Goal: Entertainment & Leisure: Browse casually

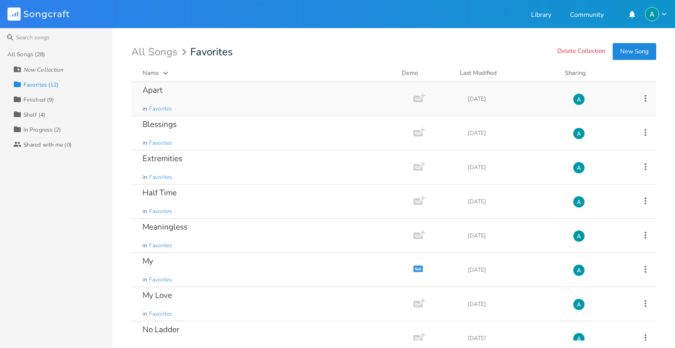
click at [228, 115] on div "Apart in Favorites" at bounding box center [271, 99] width 256 height 34
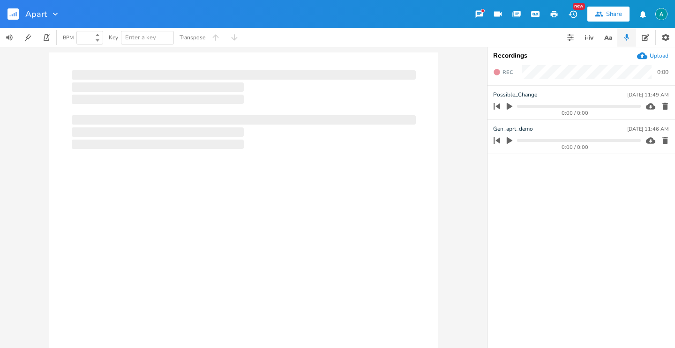
type input "100"
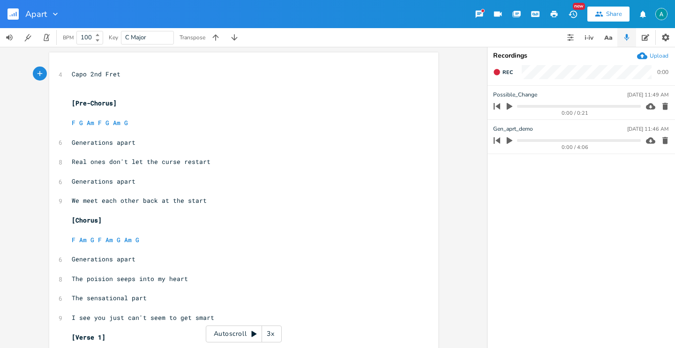
click at [248, 331] on div "Autoscroll 3x" at bounding box center [244, 334] width 76 height 17
click at [268, 332] on div "3x" at bounding box center [270, 334] width 17 height 17
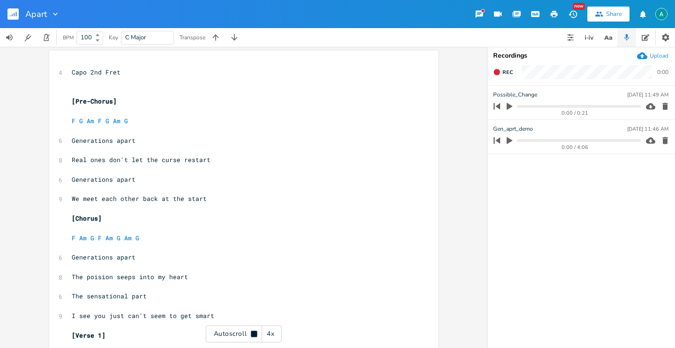
click at [268, 332] on div "4x" at bounding box center [270, 334] width 17 height 17
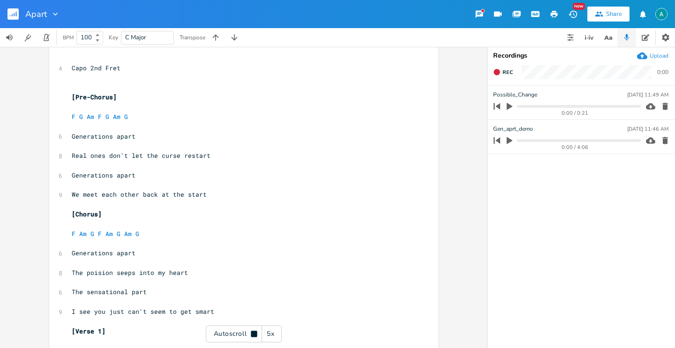
click at [269, 331] on div "5x" at bounding box center [270, 334] width 17 height 17
click at [274, 330] on div "1x" at bounding box center [270, 334] width 17 height 17
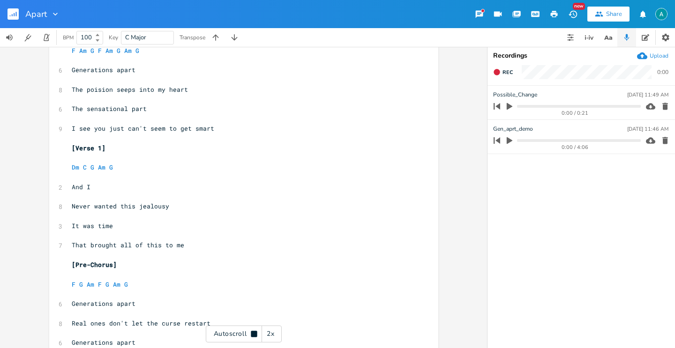
click at [270, 331] on div "2x" at bounding box center [270, 334] width 17 height 17
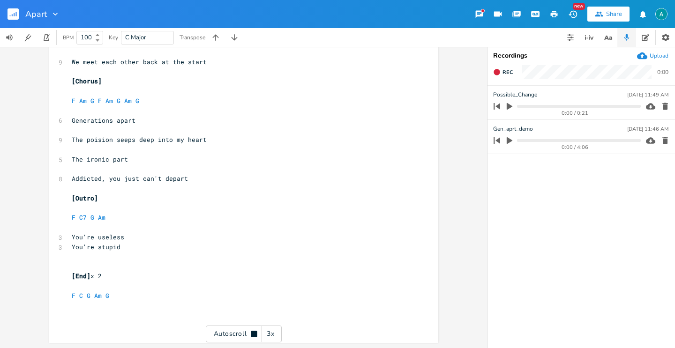
scroll to position [841, 0]
click at [128, 265] on pre "​" at bounding box center [239, 266] width 338 height 10
click at [231, 327] on div "Autoscroll 3x" at bounding box center [244, 334] width 76 height 17
click at [91, 255] on pre "​" at bounding box center [239, 257] width 338 height 10
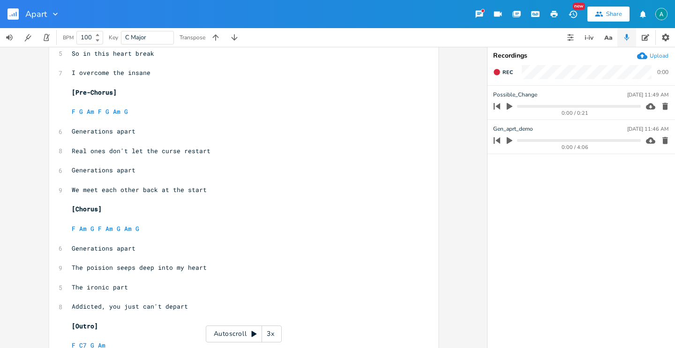
scroll to position [726, 0]
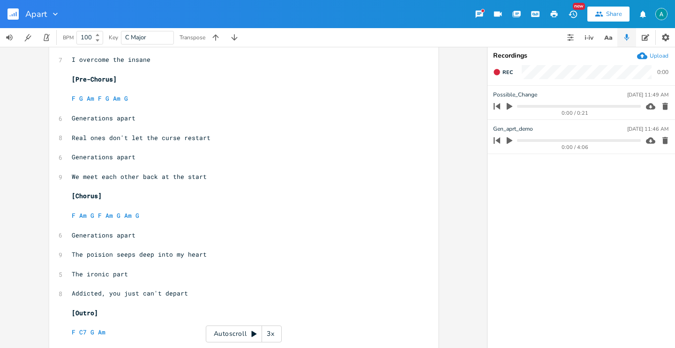
click at [16, 12] on rect "button" at bounding box center [13, 13] width 11 height 11
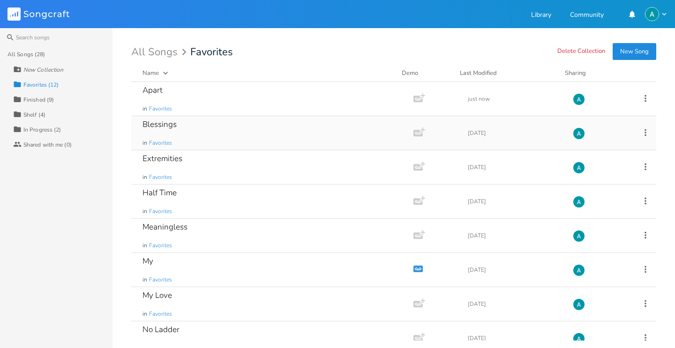
click at [195, 131] on div "Blessings in Favorites" at bounding box center [271, 133] width 256 height 34
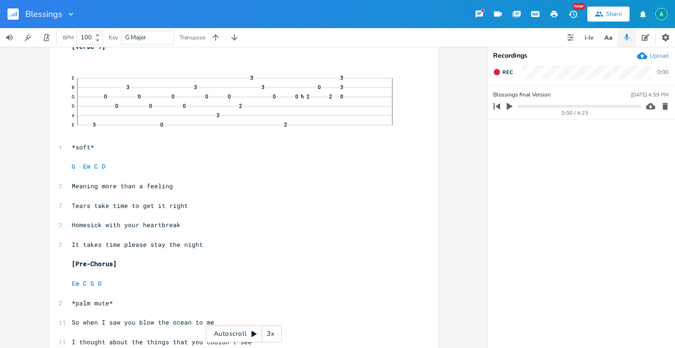
scroll to position [99, 0]
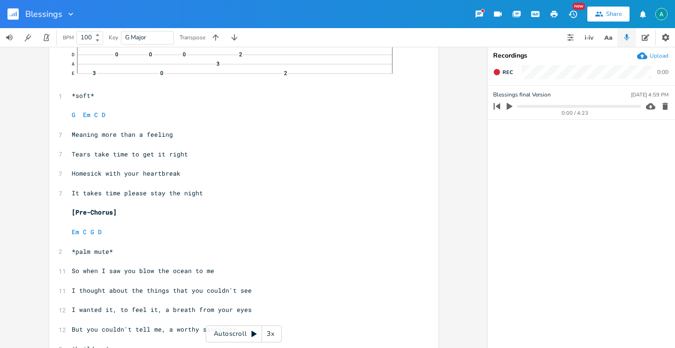
click at [273, 332] on div "3x" at bounding box center [270, 334] width 17 height 17
click at [273, 332] on div "5x" at bounding box center [270, 334] width 17 height 17
click at [273, 332] on div "1x" at bounding box center [270, 334] width 17 height 17
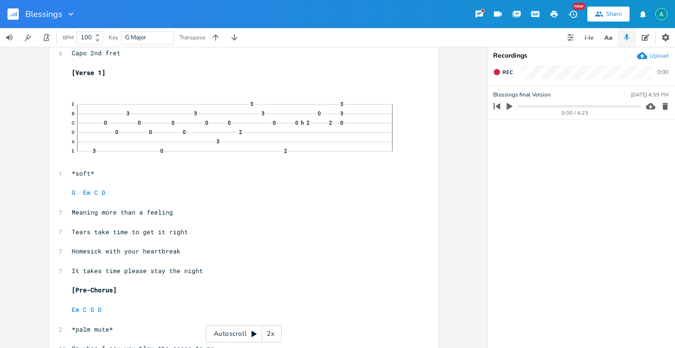
scroll to position [0, 0]
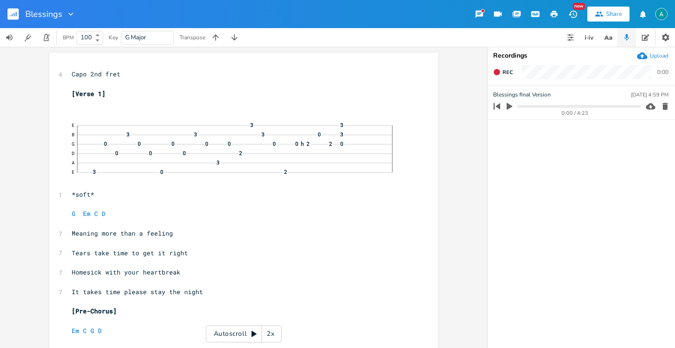
click at [223, 338] on div "Autoscroll 2x" at bounding box center [244, 334] width 76 height 17
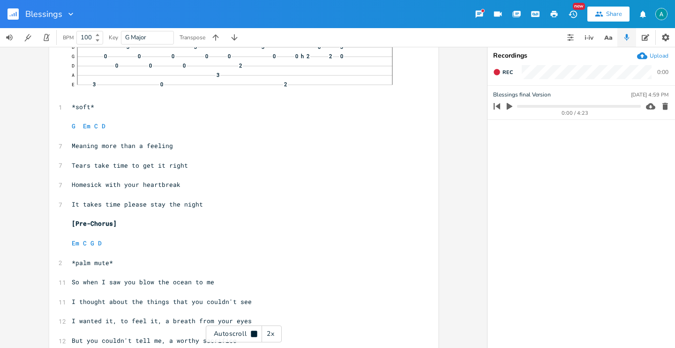
click at [275, 327] on div "2x" at bounding box center [270, 334] width 17 height 17
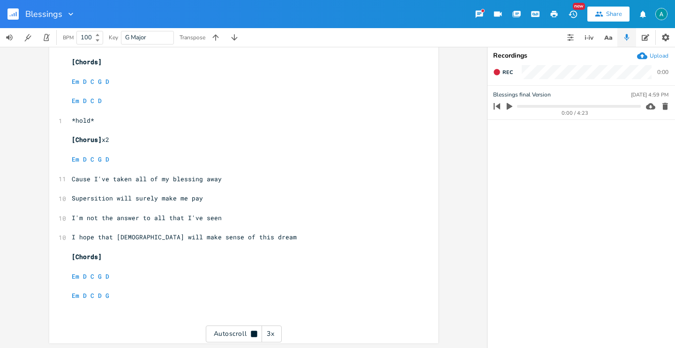
scroll to position [1030, 0]
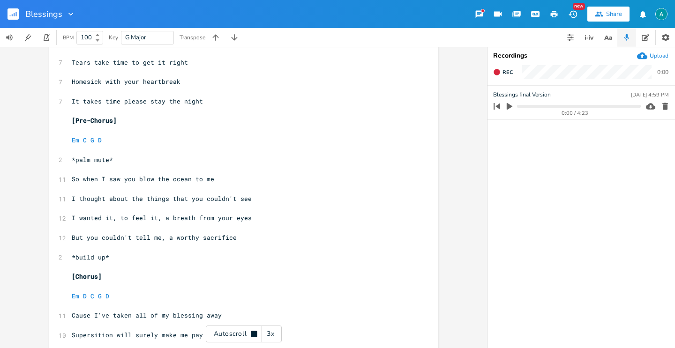
click at [210, 335] on div "Autoscroll 3x" at bounding box center [244, 334] width 76 height 17
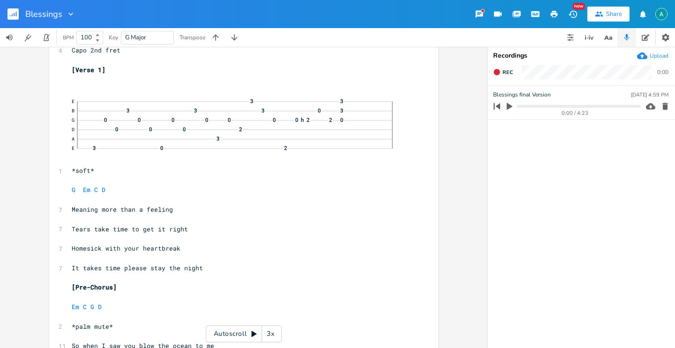
scroll to position [0, 0]
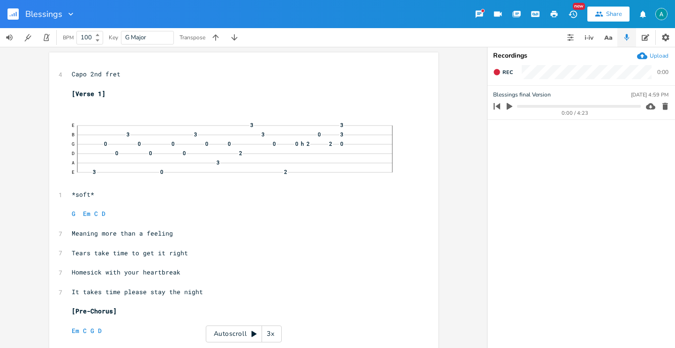
click at [15, 16] on rect "button" at bounding box center [13, 13] width 11 height 11
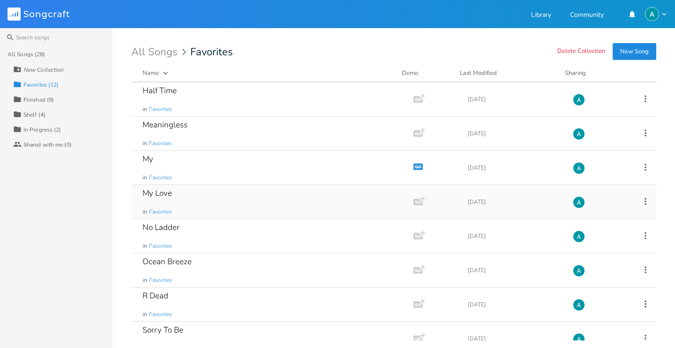
scroll to position [102, 0]
click at [231, 171] on div "My in Favorites" at bounding box center [271, 168] width 256 height 34
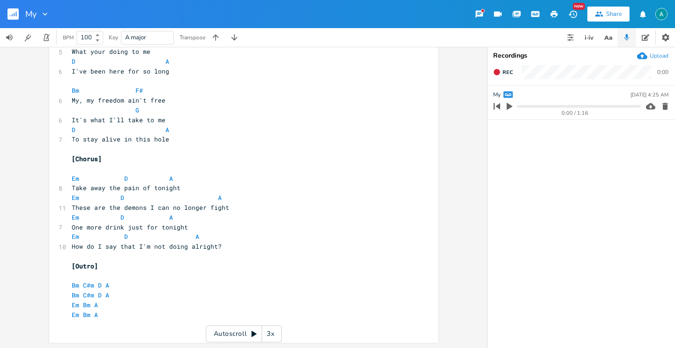
scroll to position [442, 0]
click at [15, 20] on button "button" at bounding box center [17, 14] width 19 height 23
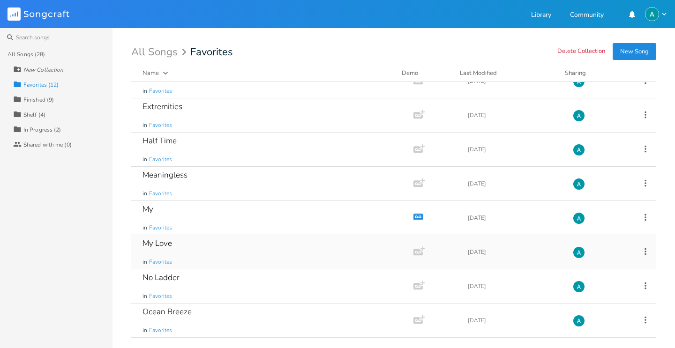
scroll to position [146, 0]
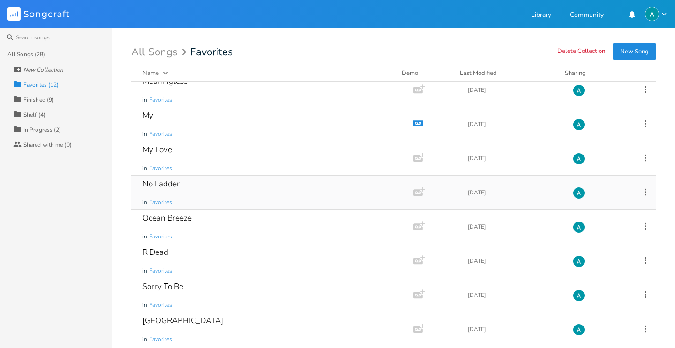
click at [208, 200] on div "No Ladder in Favorites" at bounding box center [271, 193] width 256 height 34
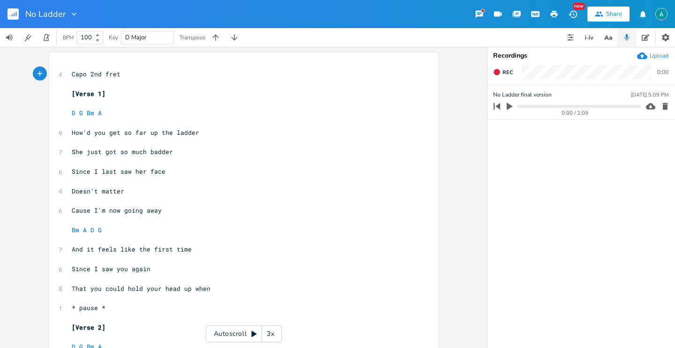
click at [245, 340] on div "Autoscroll 3x" at bounding box center [244, 334] width 76 height 17
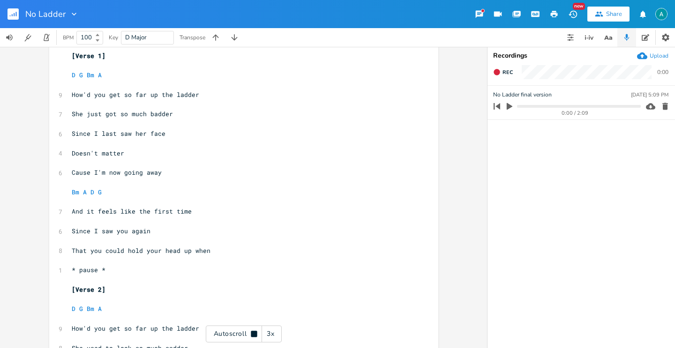
scroll to position [38, 0]
click at [244, 338] on div "Autoscroll 3x" at bounding box center [244, 334] width 76 height 17
click at [269, 336] on div "3x" at bounding box center [270, 334] width 17 height 17
click at [269, 336] on div "4x" at bounding box center [270, 334] width 17 height 17
click at [269, 336] on div "5x" at bounding box center [270, 334] width 17 height 17
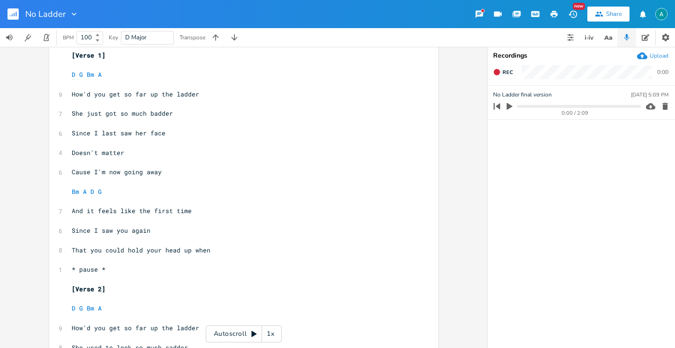
click at [269, 336] on div "1x" at bounding box center [270, 334] width 17 height 17
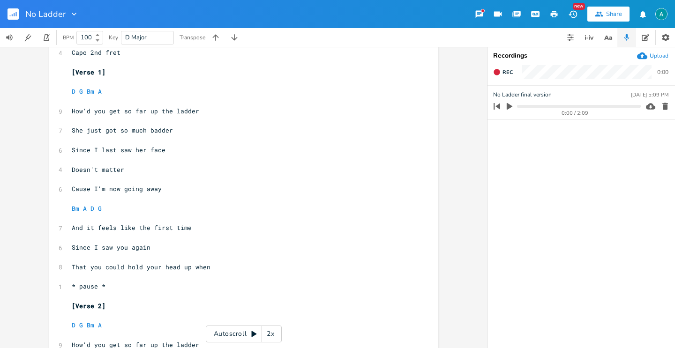
scroll to position [0, 0]
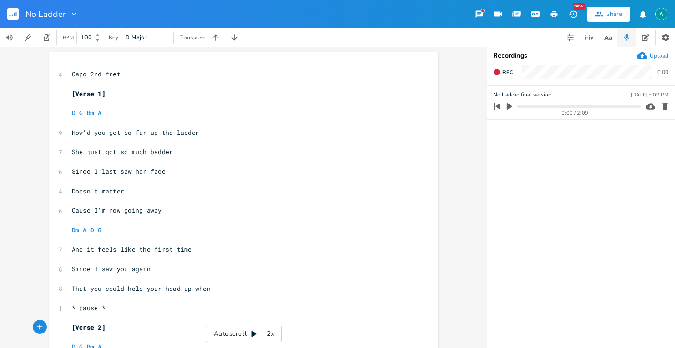
click at [228, 325] on pre "[Verse 2]" at bounding box center [239, 328] width 338 height 10
click at [228, 337] on div "Autoscroll 2x" at bounding box center [244, 334] width 76 height 17
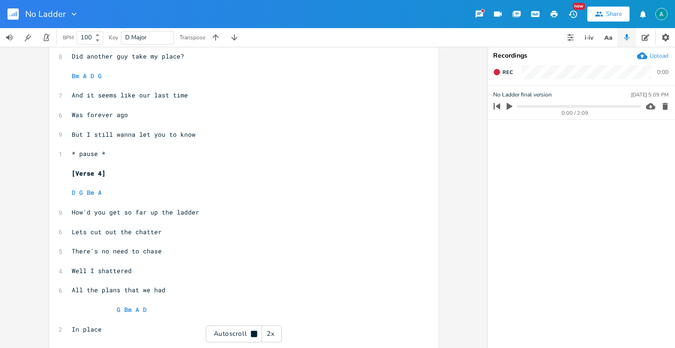
scroll to position [695, 0]
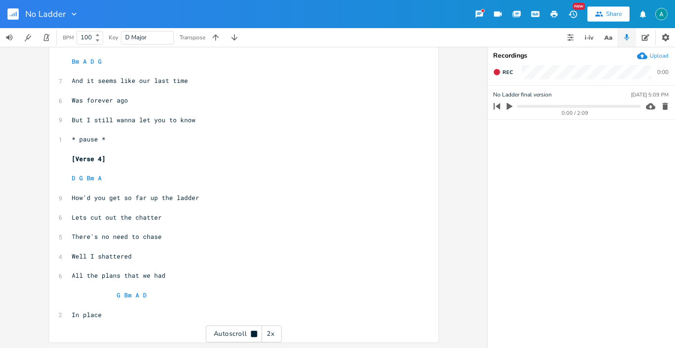
drag, startPoint x: 234, startPoint y: 337, endPoint x: 231, endPoint y: 332, distance: 6.1
click at [234, 337] on div "Autoscroll 2x" at bounding box center [244, 334] width 76 height 17
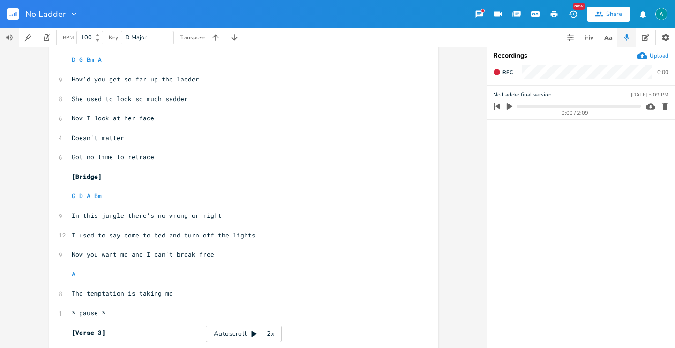
scroll to position [0, 0]
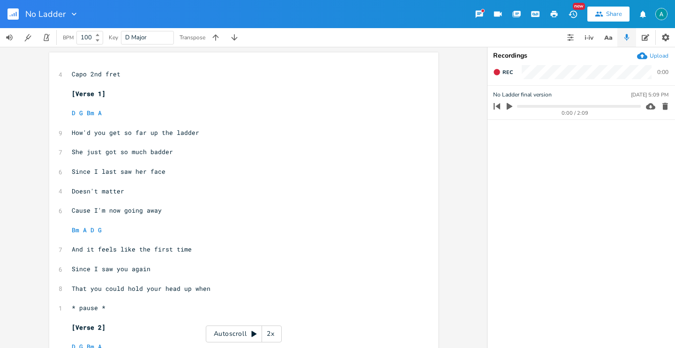
click at [15, 15] on rect "button" at bounding box center [13, 13] width 11 height 11
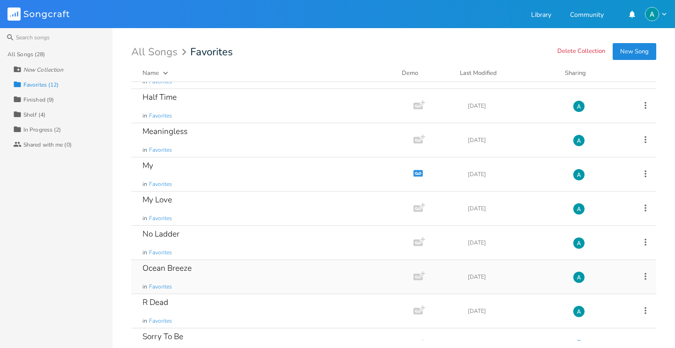
scroll to position [96, 0]
click at [220, 304] on div "R Dead in Favorites" at bounding box center [271, 311] width 256 height 34
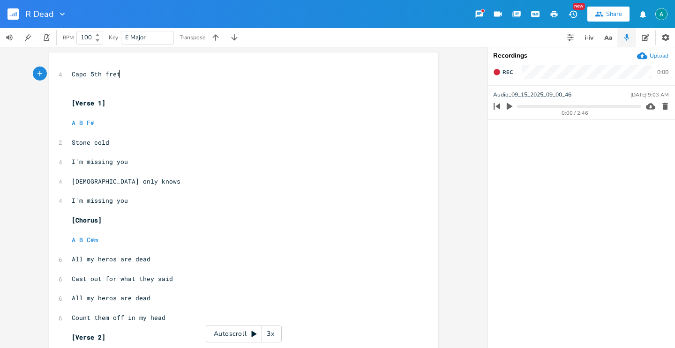
drag, startPoint x: 236, startPoint y: 326, endPoint x: 225, endPoint y: 318, distance: 13.8
click at [235, 326] on div "Autoscroll 3x" at bounding box center [244, 334] width 76 height 17
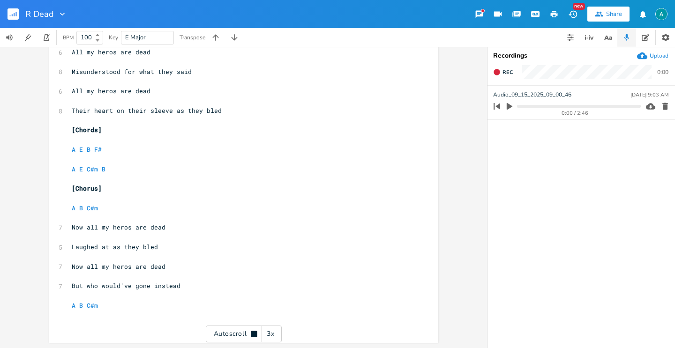
scroll to position [451, 0]
type textarea "[Chords] A E B F# A E C#m B"
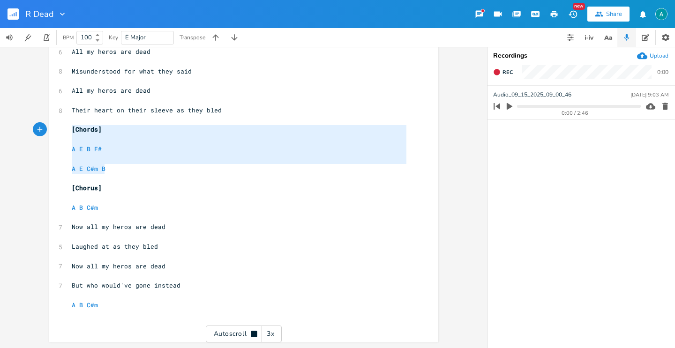
drag, startPoint x: 158, startPoint y: 168, endPoint x: 53, endPoint y: 129, distance: 113.0
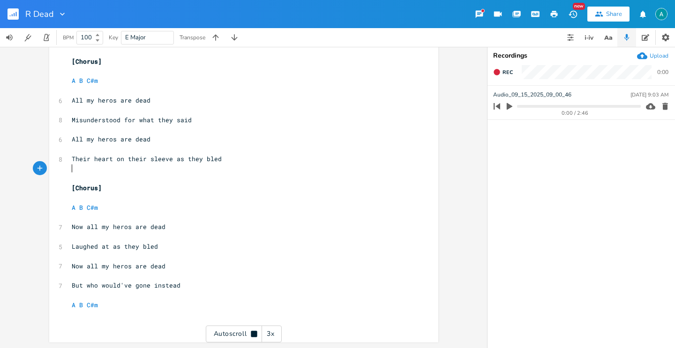
scroll to position [393, 0]
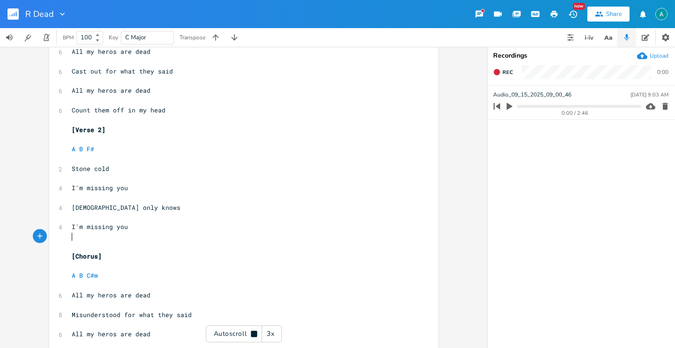
click at [87, 237] on pre "​" at bounding box center [239, 237] width 338 height 10
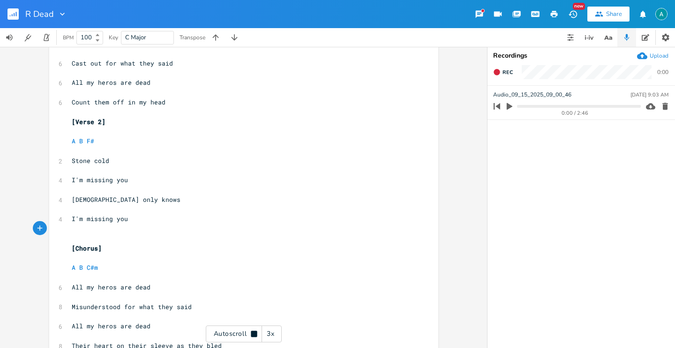
click at [248, 330] on div "Autoscroll 3x" at bounding box center [244, 334] width 76 height 17
click at [109, 227] on pre "​" at bounding box center [239, 229] width 338 height 10
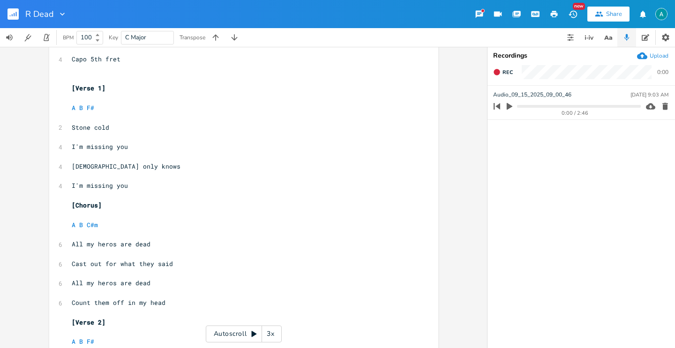
scroll to position [0, 0]
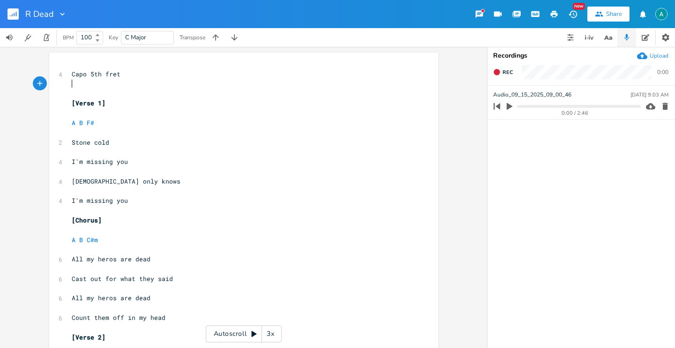
click at [79, 80] on pre "​" at bounding box center [239, 84] width 338 height 10
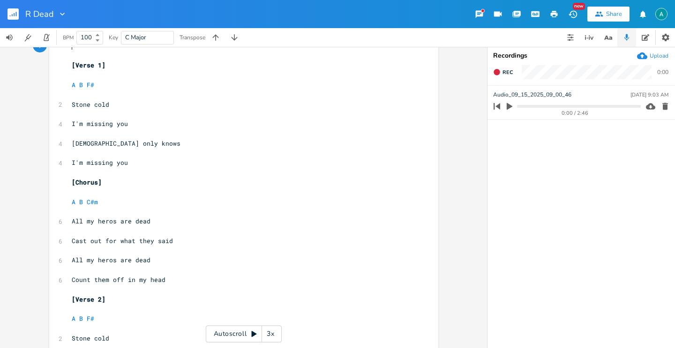
scroll to position [42, 0]
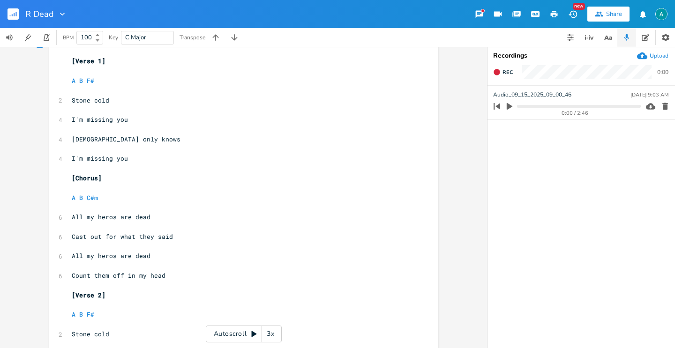
click at [14, 18] on rect "button" at bounding box center [13, 13] width 11 height 11
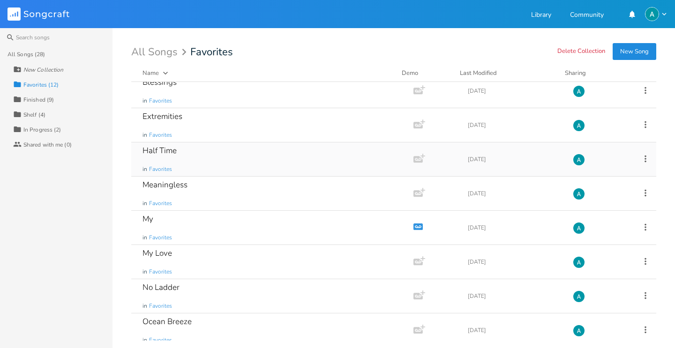
scroll to position [152, 0]
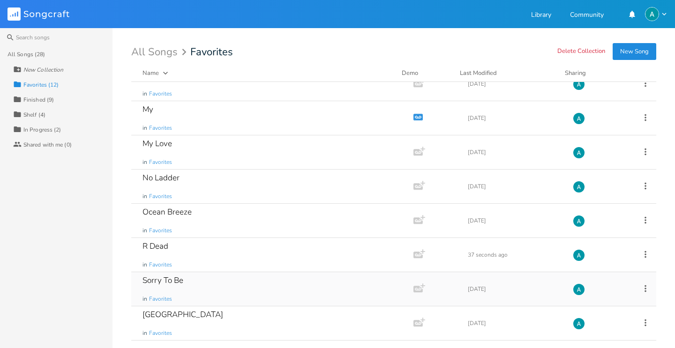
click at [205, 281] on div "Sorry To Be in Favorites" at bounding box center [271, 289] width 256 height 34
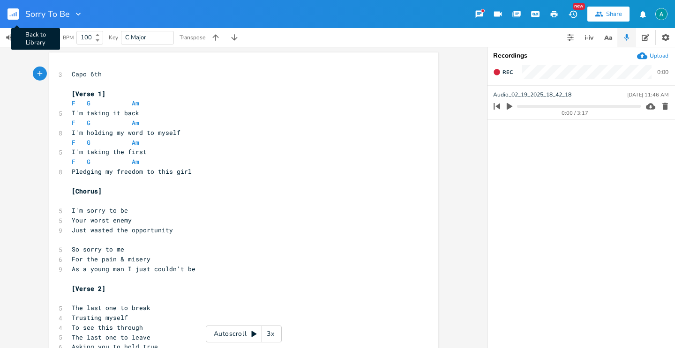
click at [16, 6] on button "Back to Library" at bounding box center [17, 14] width 19 height 23
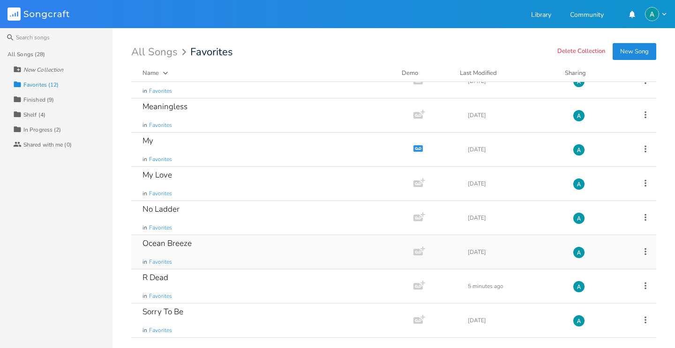
scroll to position [152, 0]
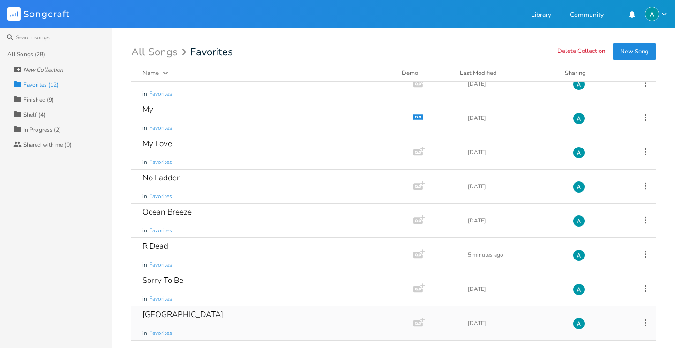
click at [218, 333] on div "South Sea in Favorites" at bounding box center [271, 324] width 256 height 34
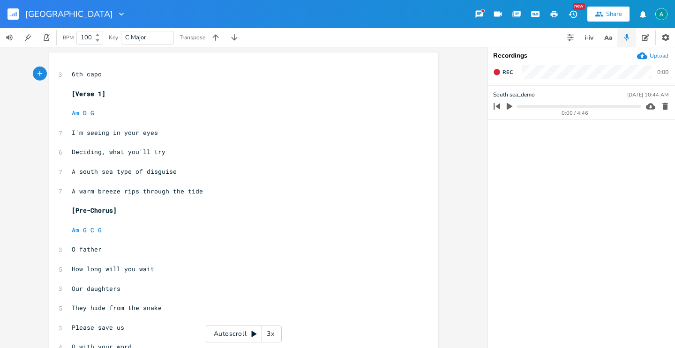
click at [245, 330] on div "Autoscroll 3x" at bounding box center [244, 334] width 76 height 17
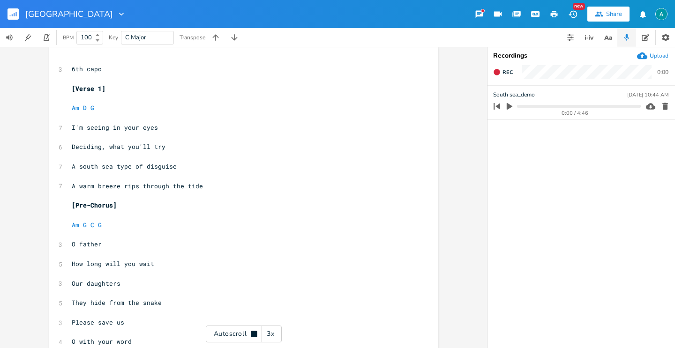
click at [275, 329] on div "3x" at bounding box center [270, 334] width 17 height 17
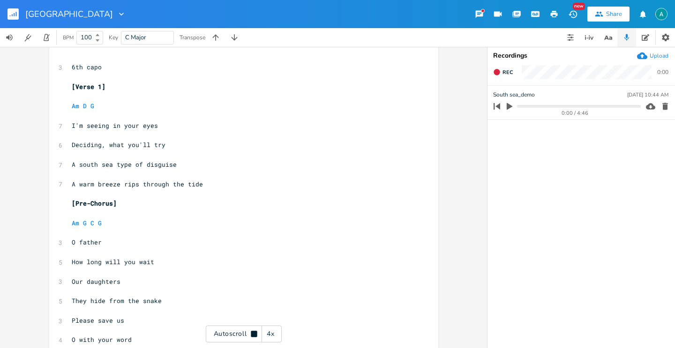
click at [275, 329] on div "4x" at bounding box center [270, 334] width 17 height 17
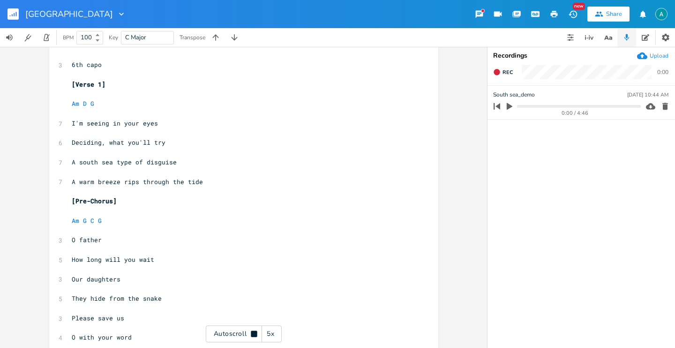
click at [275, 329] on div "5x" at bounding box center [270, 334] width 17 height 17
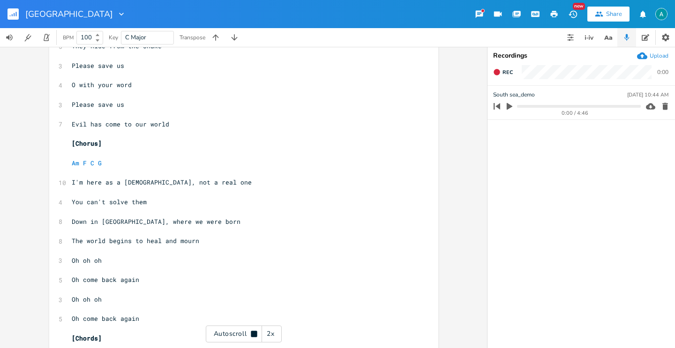
click at [252, 333] on icon at bounding box center [254, 334] width 6 height 6
click at [274, 329] on div "2x" at bounding box center [270, 334] width 17 height 17
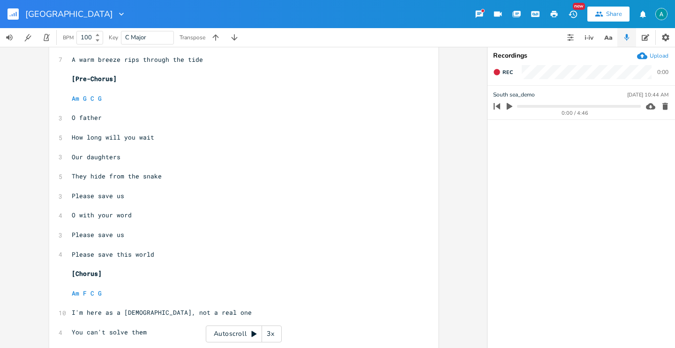
scroll to position [0, 0]
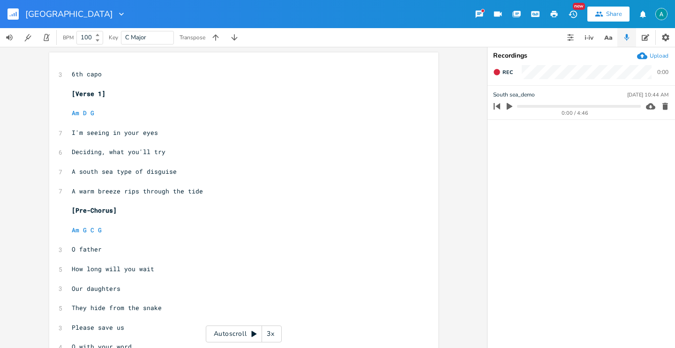
click at [15, 6] on button "button" at bounding box center [17, 14] width 19 height 23
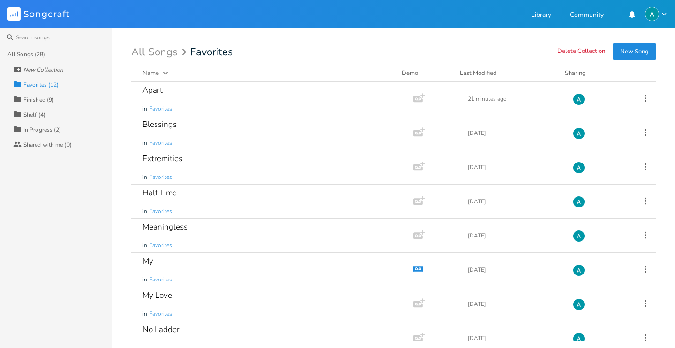
click at [47, 129] on div "In Progress (2)" at bounding box center [42, 130] width 38 height 6
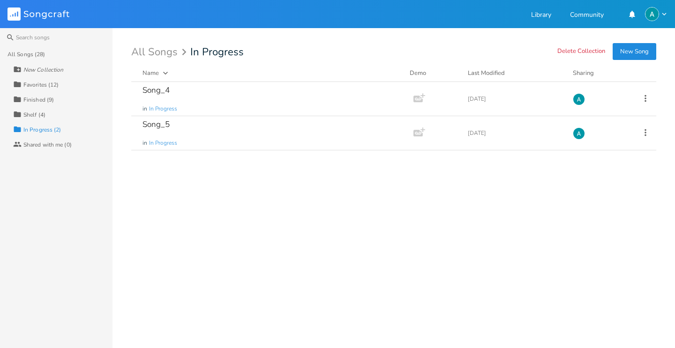
click at [58, 101] on div "Collection Finished (9)" at bounding box center [62, 99] width 99 height 15
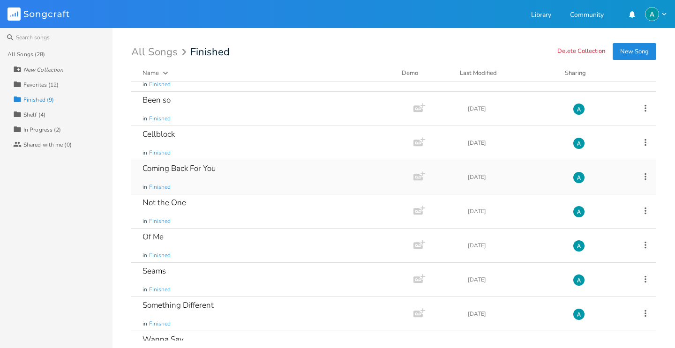
scroll to position [49, 0]
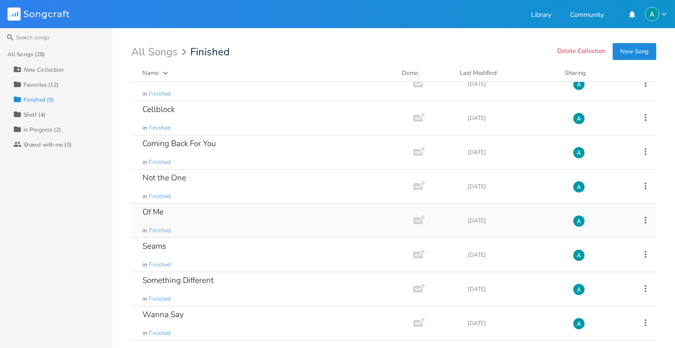
click at [202, 210] on div "Of Me in Finished" at bounding box center [271, 221] width 256 height 34
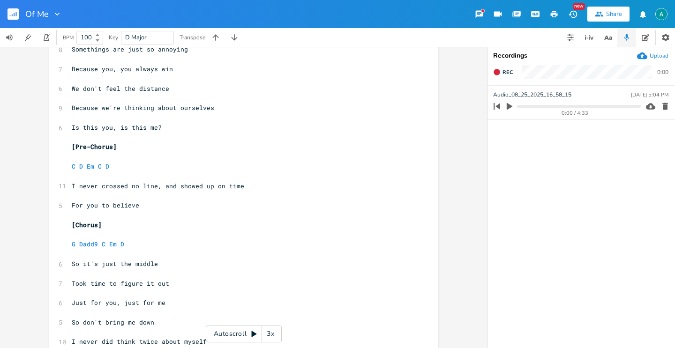
scroll to position [173, 0]
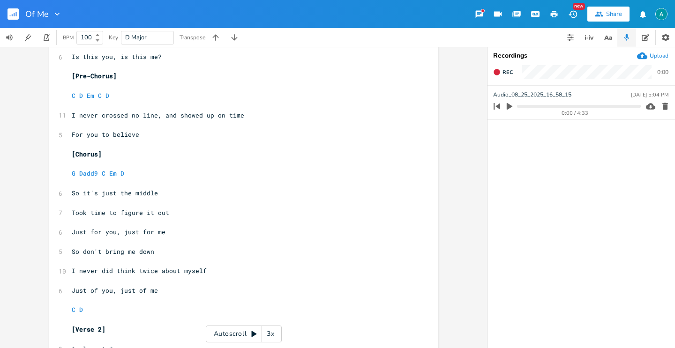
click at [5, 13] on div "Of Me" at bounding box center [31, 14] width 62 height 28
click at [16, 11] on rect "button" at bounding box center [13, 13] width 11 height 11
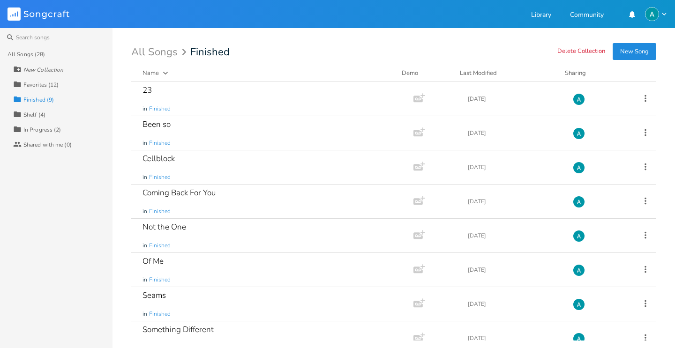
click at [27, 132] on div "In Progress (2)" at bounding box center [42, 130] width 38 height 6
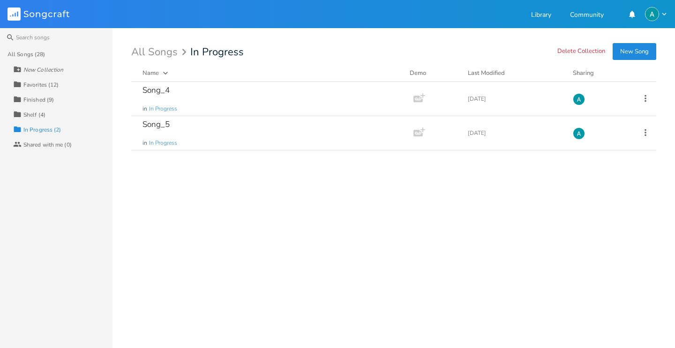
click at [33, 112] on div "Shelf (4)" at bounding box center [34, 115] width 22 height 6
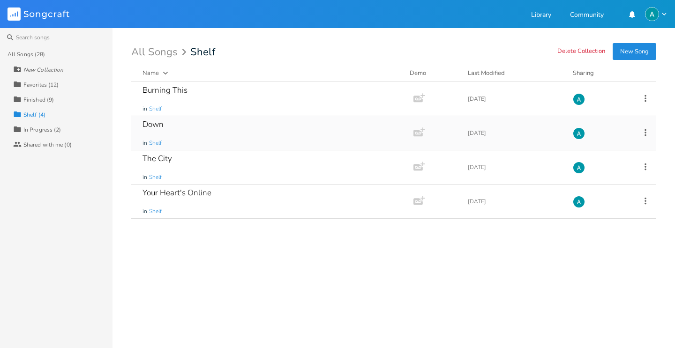
click at [645, 134] on icon at bounding box center [646, 132] width 2 height 7
click at [31, 127] on div "In Progress (2)" at bounding box center [42, 130] width 38 height 6
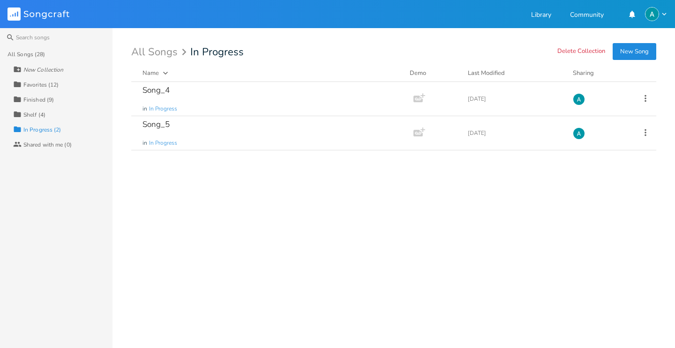
click at [35, 115] on div "Shelf (4)" at bounding box center [34, 115] width 22 height 6
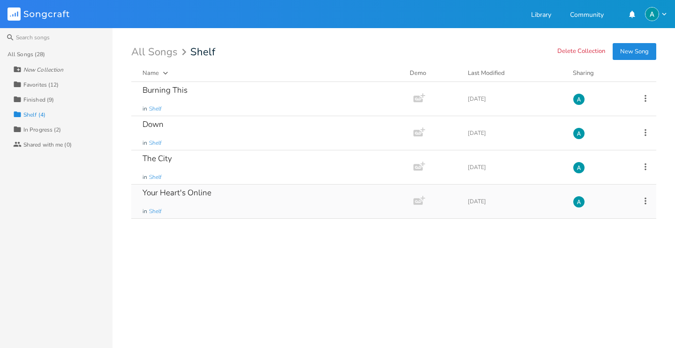
click at [270, 205] on div "Your Heart's Online in Shelf" at bounding box center [271, 202] width 256 height 34
click at [648, 200] on icon at bounding box center [645, 201] width 10 height 10
click at [419, 254] on div "Burning This in Shelf Add Demo [DATE] Down in Shelf Add Demo [DATE] The City in…" at bounding box center [393, 211] width 525 height 259
